Goal: Transaction & Acquisition: Purchase product/service

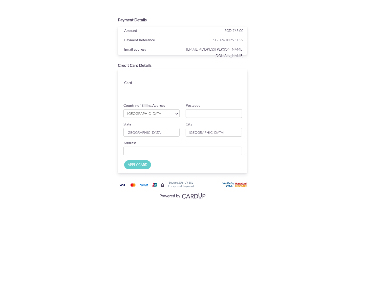
click at [178, 113] on icon at bounding box center [177, 113] width 3 height 5
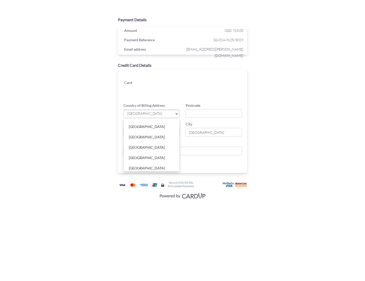
scroll to position [2135, 0]
click at [145, 165] on link "[GEOGRAPHIC_DATA]" at bounding box center [152, 170] width 56 height 10
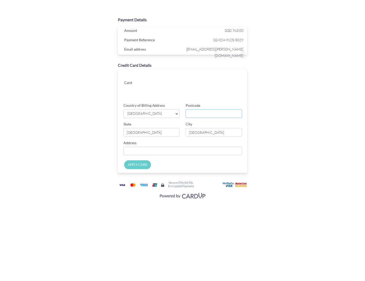
click at [216, 113] on input "Postcode" at bounding box center [214, 113] width 56 height 9
type input "0600"
type input "Apgujungro11, 17 1-202"
click at [149, 135] on input "[GEOGRAPHIC_DATA]" at bounding box center [152, 132] width 56 height 9
drag, startPoint x: 150, startPoint y: 133, endPoint x: 103, endPoint y: 134, distance: 47.4
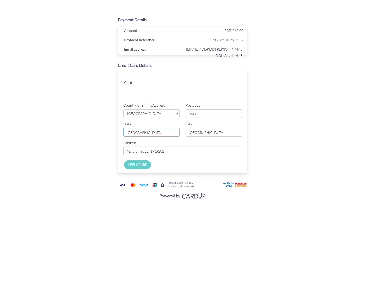
click at [103, 134] on div "Credit Card Details Card Card ending CHANGE Country of Billing Address [GEOGRAP…" at bounding box center [182, 118] width 165 height 116
type input "seoul"
drag, startPoint x: 205, startPoint y: 133, endPoint x: 162, endPoint y: 133, distance: 42.3
click at [162, 133] on div "State seoul City Singapore" at bounding box center [183, 131] width 125 height 19
type input "[GEOGRAPHIC_DATA]"
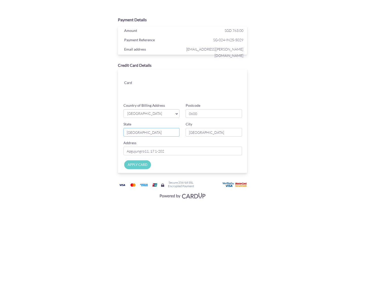
drag, startPoint x: 143, startPoint y: 134, endPoint x: 110, endPoint y: 134, distance: 32.9
click at [110, 134] on div "Credit Card Details Card Card ending CHANGE Country of Billing Address [GEOGRAP…" at bounding box center [182, 118] width 165 height 116
type input "[GEOGRAPHIC_DATA]"
click at [160, 125] on div "State Seoul Please enter state" at bounding box center [152, 129] width 63 height 15
click at [142, 165] on input "APPLY CARD" at bounding box center [137, 165] width 27 height 9
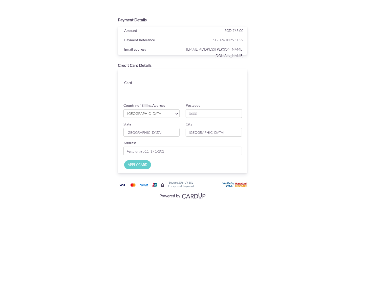
type input "Applying..."
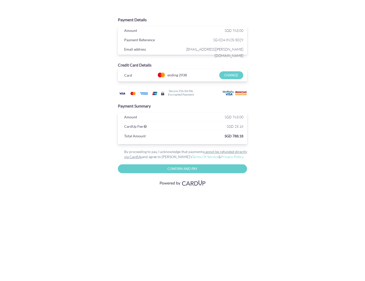
click at [185, 169] on input "Confirm and Pay" at bounding box center [183, 169] width 130 height 9
type input "Please wait..."
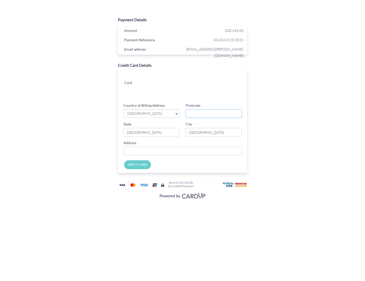
click at [212, 115] on input "Postcode" at bounding box center [214, 113] width 56 height 9
type input "0600"
type input "Apgujungro11, 17 1-202"
click at [180, 114] on link "[GEOGRAPHIC_DATA]" at bounding box center [152, 113] width 56 height 9
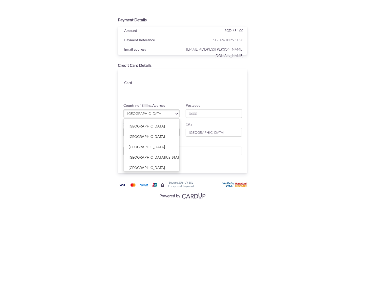
scroll to position [2161, 0]
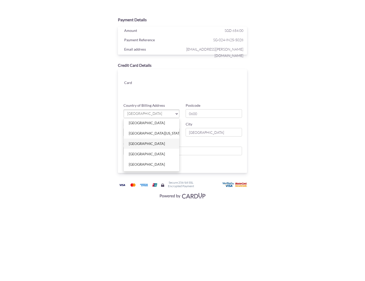
click at [146, 139] on link "[GEOGRAPHIC_DATA]" at bounding box center [152, 144] width 56 height 10
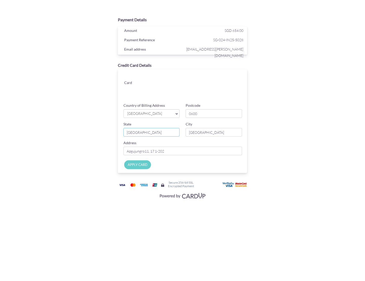
drag, startPoint x: 154, startPoint y: 135, endPoint x: 104, endPoint y: 134, distance: 49.6
click at [105, 134] on div "Credit Card Details Card Card ending CHANGE Country of Billing Address [GEOGRAP…" at bounding box center [182, 118] width 165 height 116
type input "[GEOGRAPHIC_DATA]"
click at [201, 134] on input "[GEOGRAPHIC_DATA]" at bounding box center [214, 132] width 56 height 9
drag, startPoint x: 207, startPoint y: 134, endPoint x: 144, endPoint y: 137, distance: 63.4
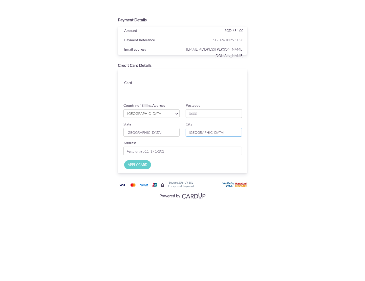
click at [144, 137] on div "State [GEOGRAPHIC_DATA] City [GEOGRAPHIC_DATA]" at bounding box center [183, 131] width 125 height 19
type input "[GEOGRAPHIC_DATA]"
click at [143, 164] on input "APPLY CARD" at bounding box center [137, 165] width 27 height 9
type input "Applying..."
